Goal: Information Seeking & Learning: Find specific fact

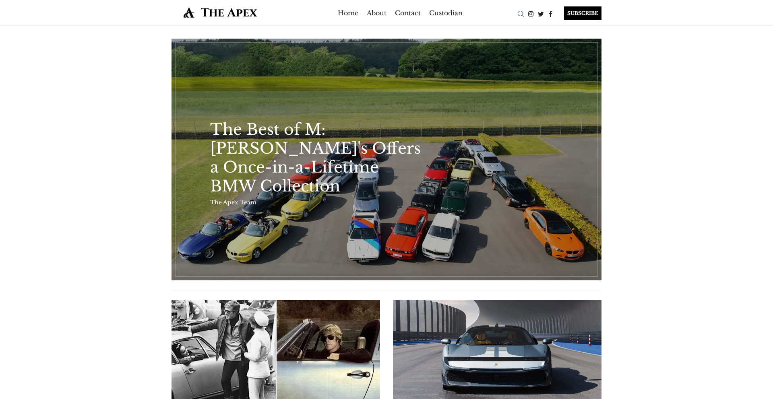
click at [520, 14] on div "Search" at bounding box center [521, 14] width 10 height 10
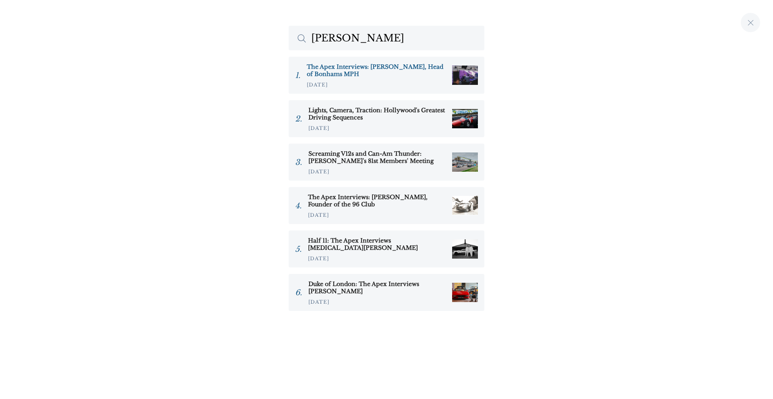
type input "rob hubb"
click at [409, 66] on h3 "The Apex Interviews: [PERSON_NAME], Head of Bonhams MPH" at bounding box center [376, 70] width 139 height 14
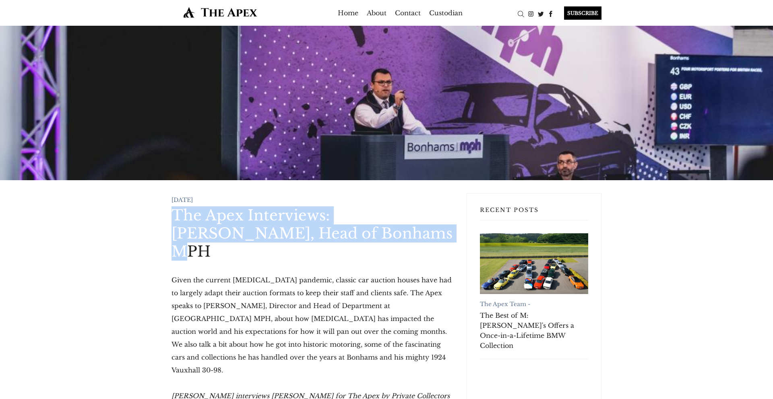
drag, startPoint x: 156, startPoint y: 215, endPoint x: 361, endPoint y: 238, distance: 205.8
copy h1 "The Apex Interviews: [PERSON_NAME], Head of Bonhams MPH"
click at [213, 237] on h1 "The Apex Interviews: [PERSON_NAME], Head of Bonhams MPH" at bounding box center [312, 233] width 282 height 54
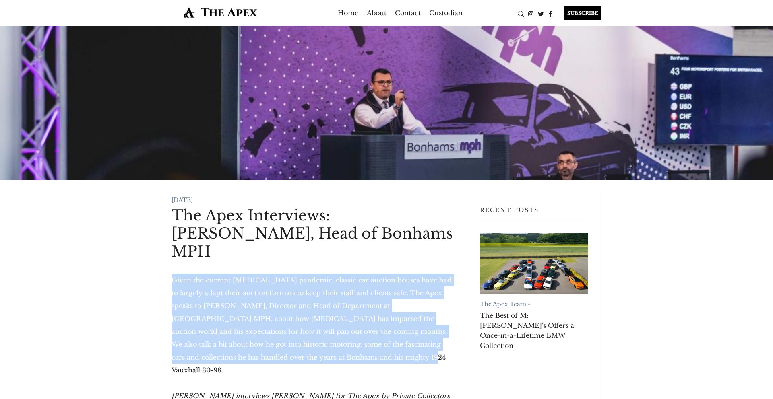
drag, startPoint x: 162, startPoint y: 261, endPoint x: 354, endPoint y: 335, distance: 205.8
copy p "Given the current [MEDICAL_DATA] pandemic, classic car auction houses have had …"
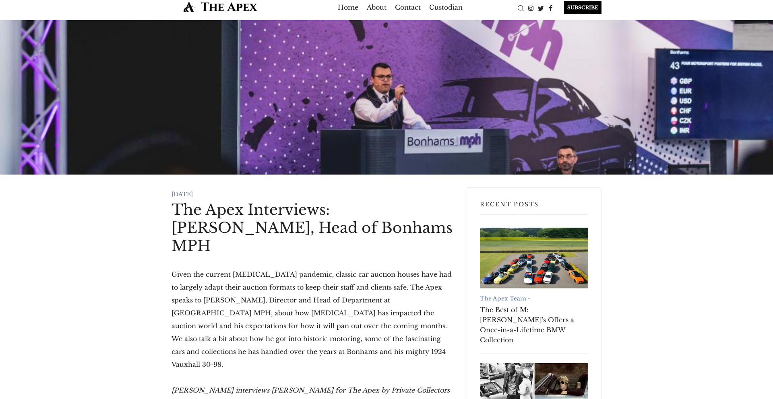
scroll to position [13, 0]
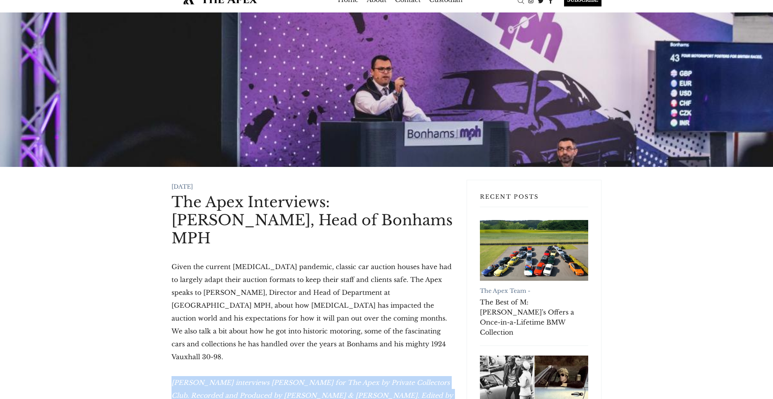
drag, startPoint x: 453, startPoint y: 361, endPoint x: 161, endPoint y: 348, distance: 292.9
copy em "[PERSON_NAME] interviews [PERSON_NAME] for The Apex by Private Collectors Club.…"
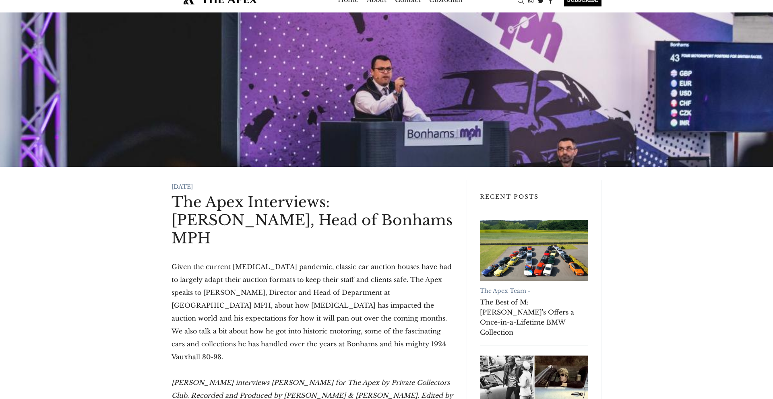
drag, startPoint x: 198, startPoint y: 274, endPoint x: 182, endPoint y: 266, distance: 18.0
click at [198, 274] on p "Given the current [MEDICAL_DATA] pandemic, classic car auction houses have had …" at bounding box center [312, 311] width 282 height 103
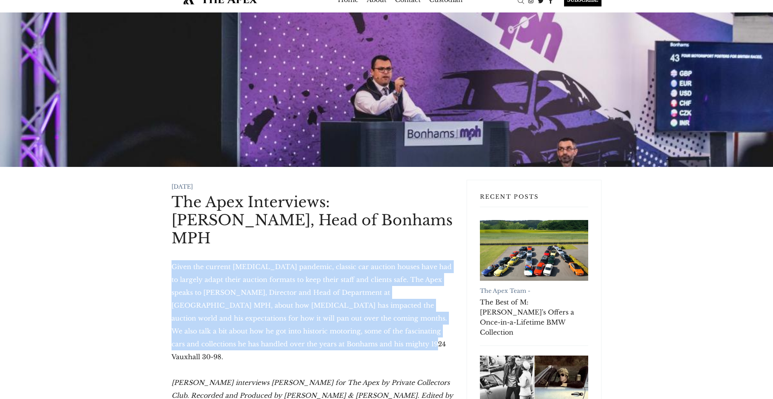
drag, startPoint x: 173, startPoint y: 246, endPoint x: 353, endPoint y: 322, distance: 195.7
click at [353, 322] on p "Given the current [MEDICAL_DATA] pandemic, classic car auction houses have had …" at bounding box center [312, 311] width 282 height 103
copy p "Given the current [MEDICAL_DATA] pandemic, classic car auction houses have had …"
